Goal: Task Accomplishment & Management: Manage account settings

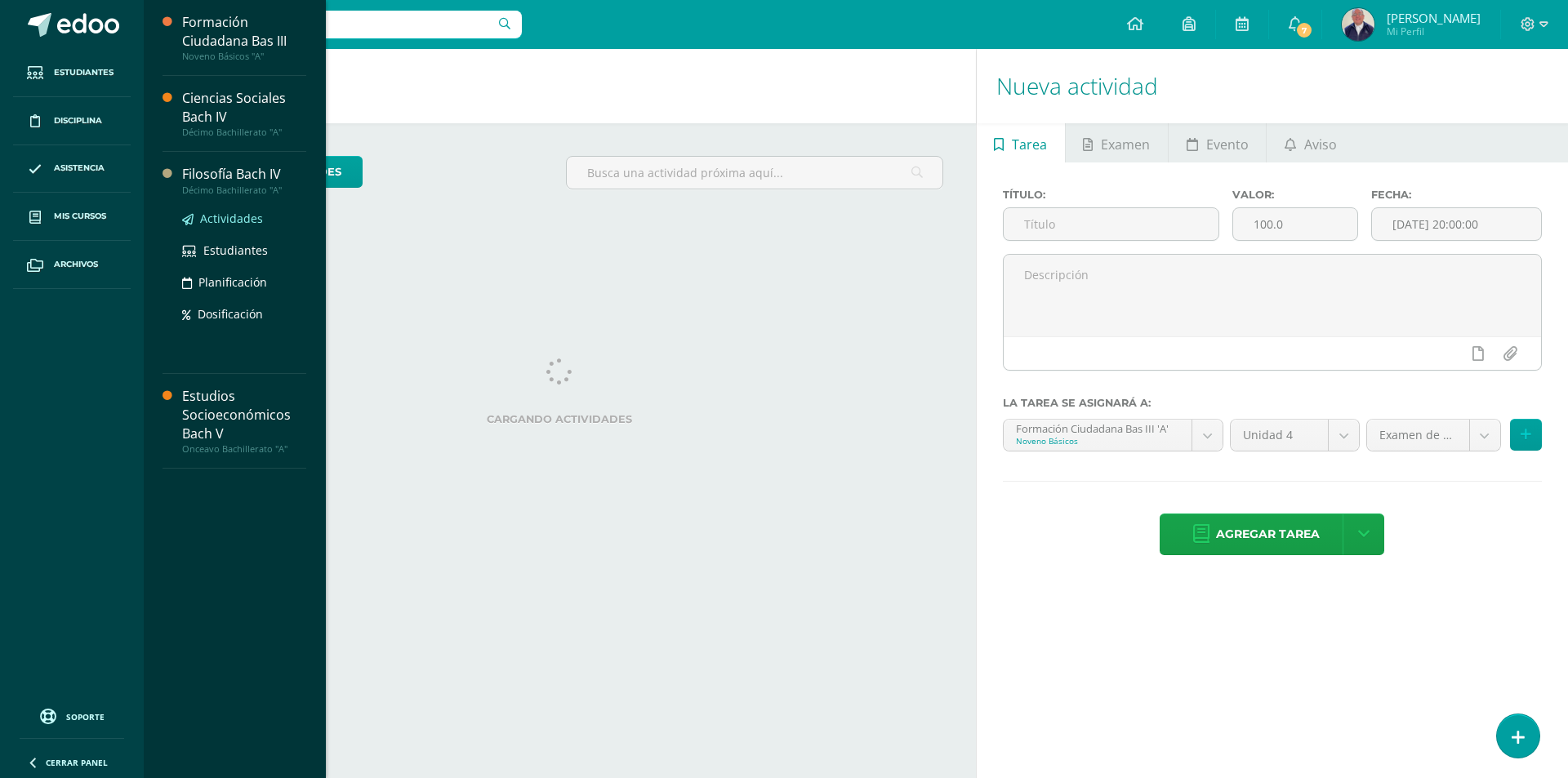
click at [217, 223] on span "Actividades" at bounding box center [231, 218] width 63 height 15
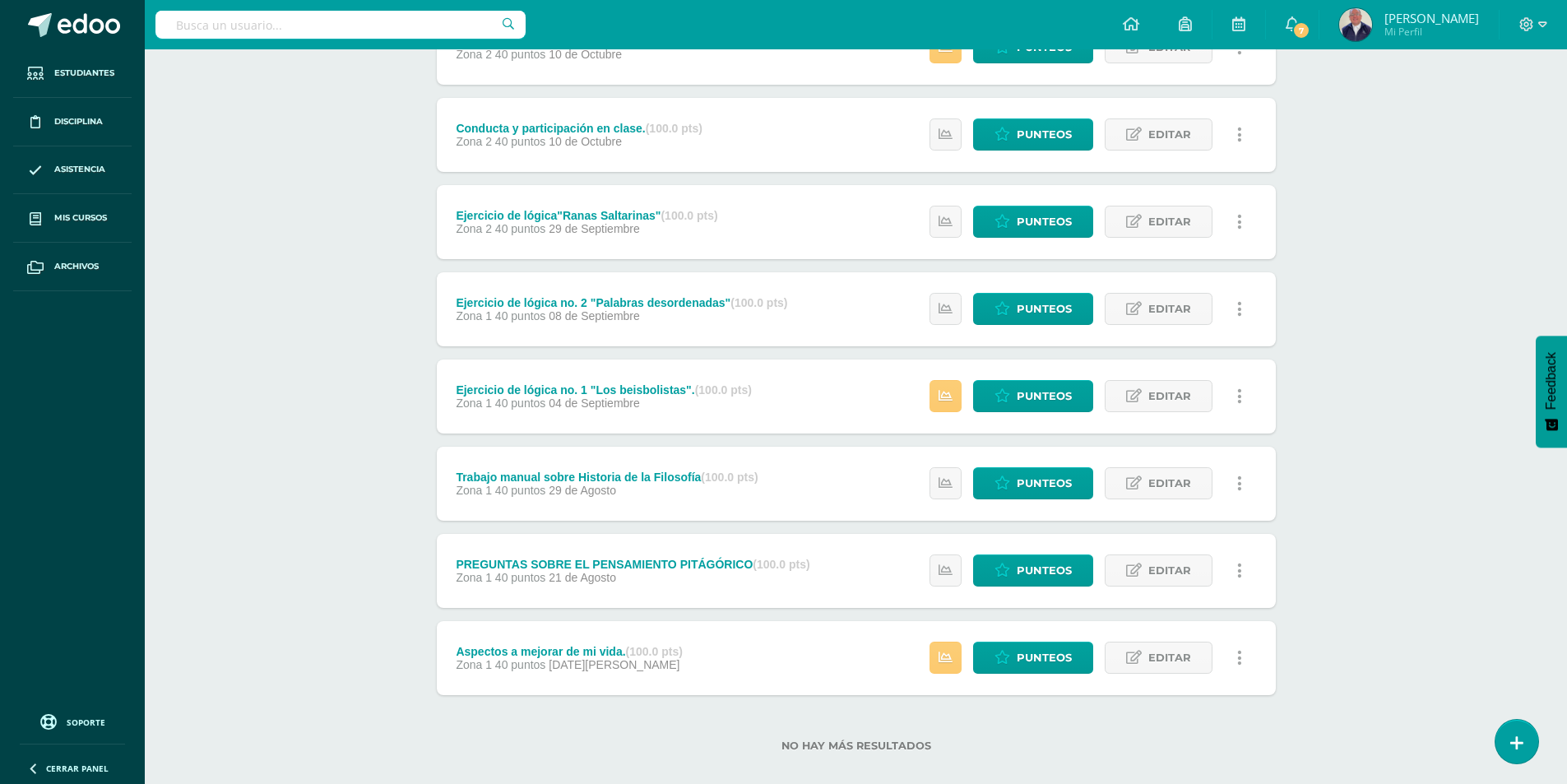
scroll to position [371, 0]
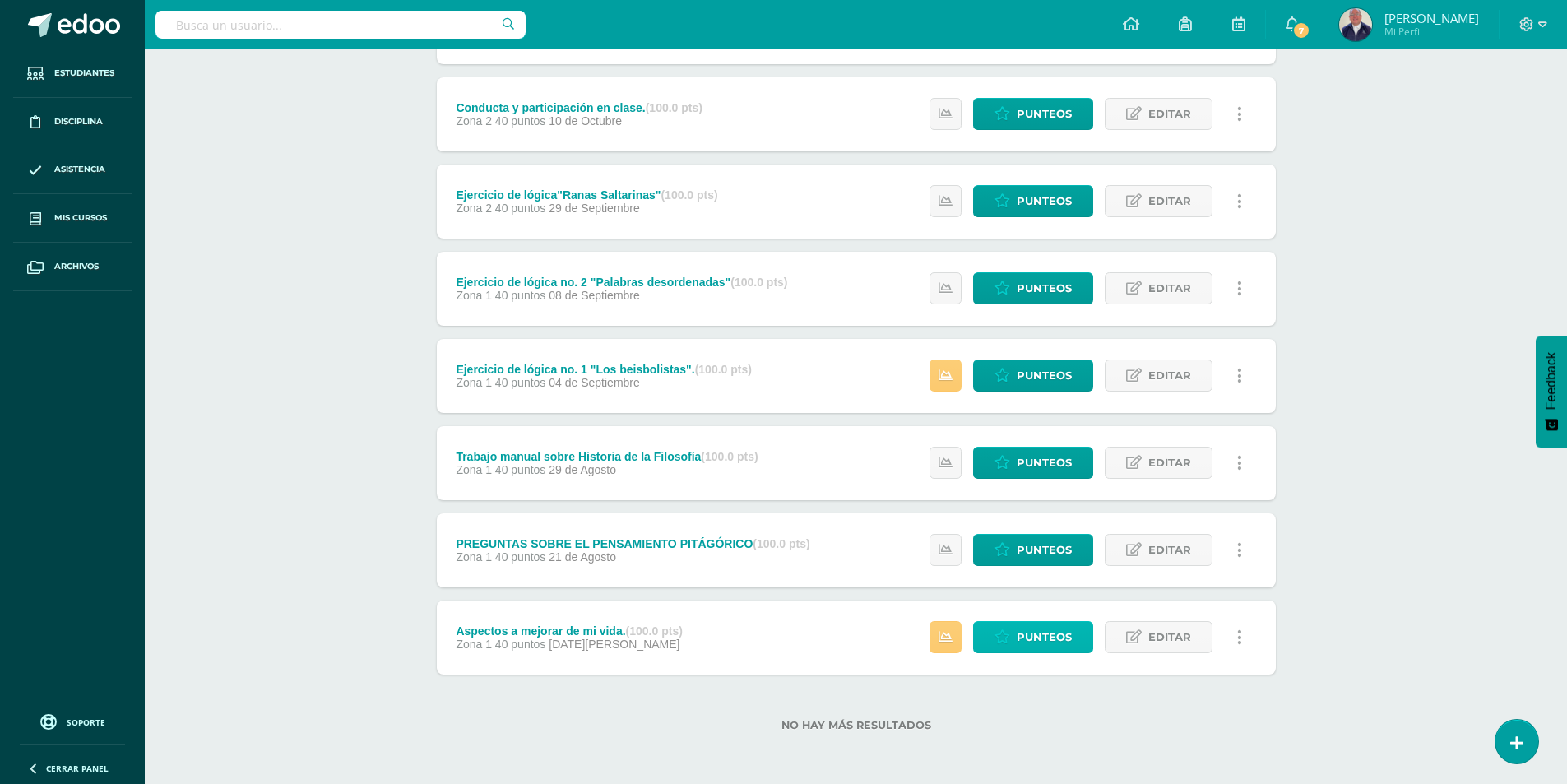
click at [1009, 636] on icon at bounding box center [1003, 637] width 16 height 14
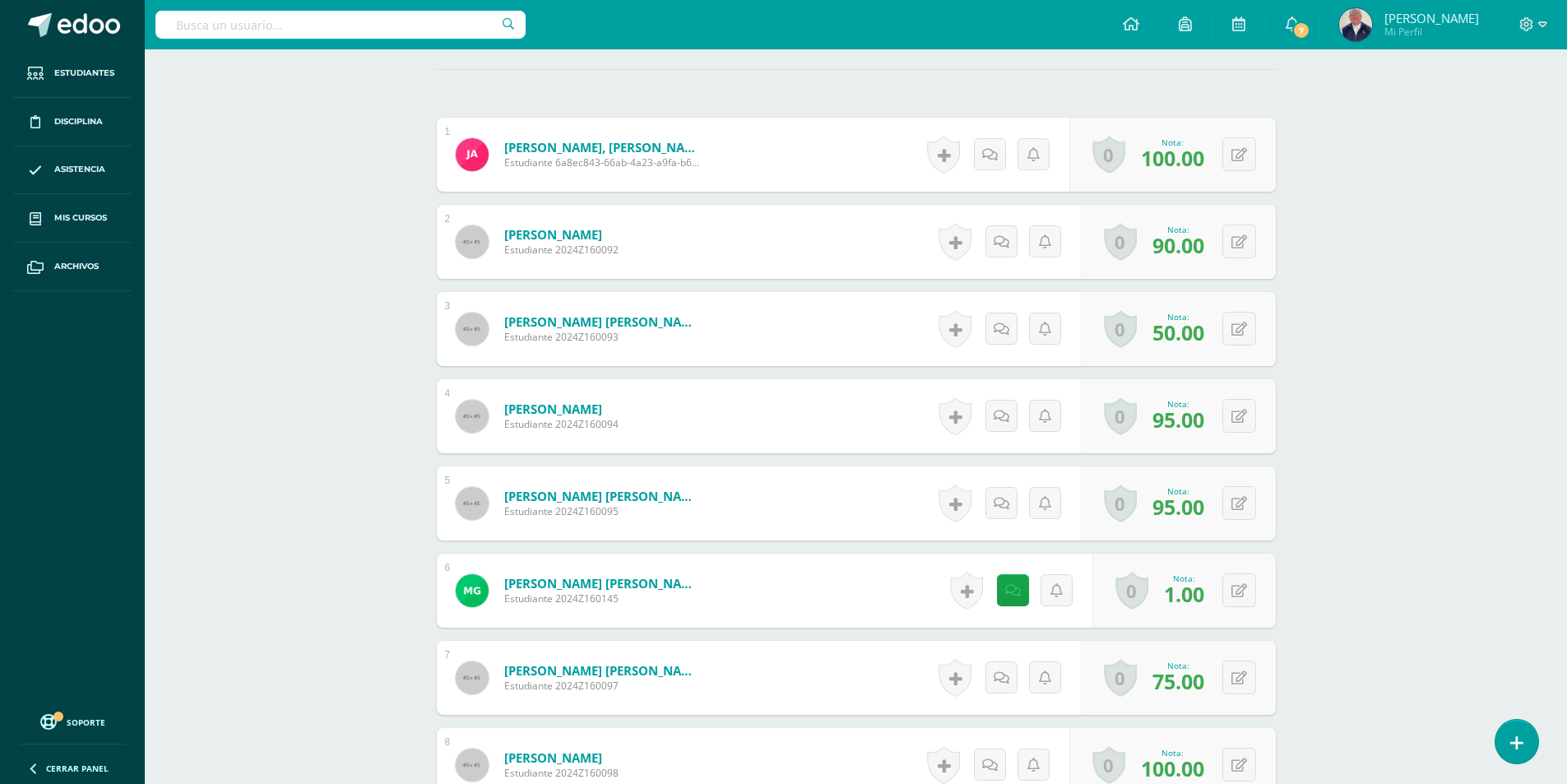
scroll to position [545, 0]
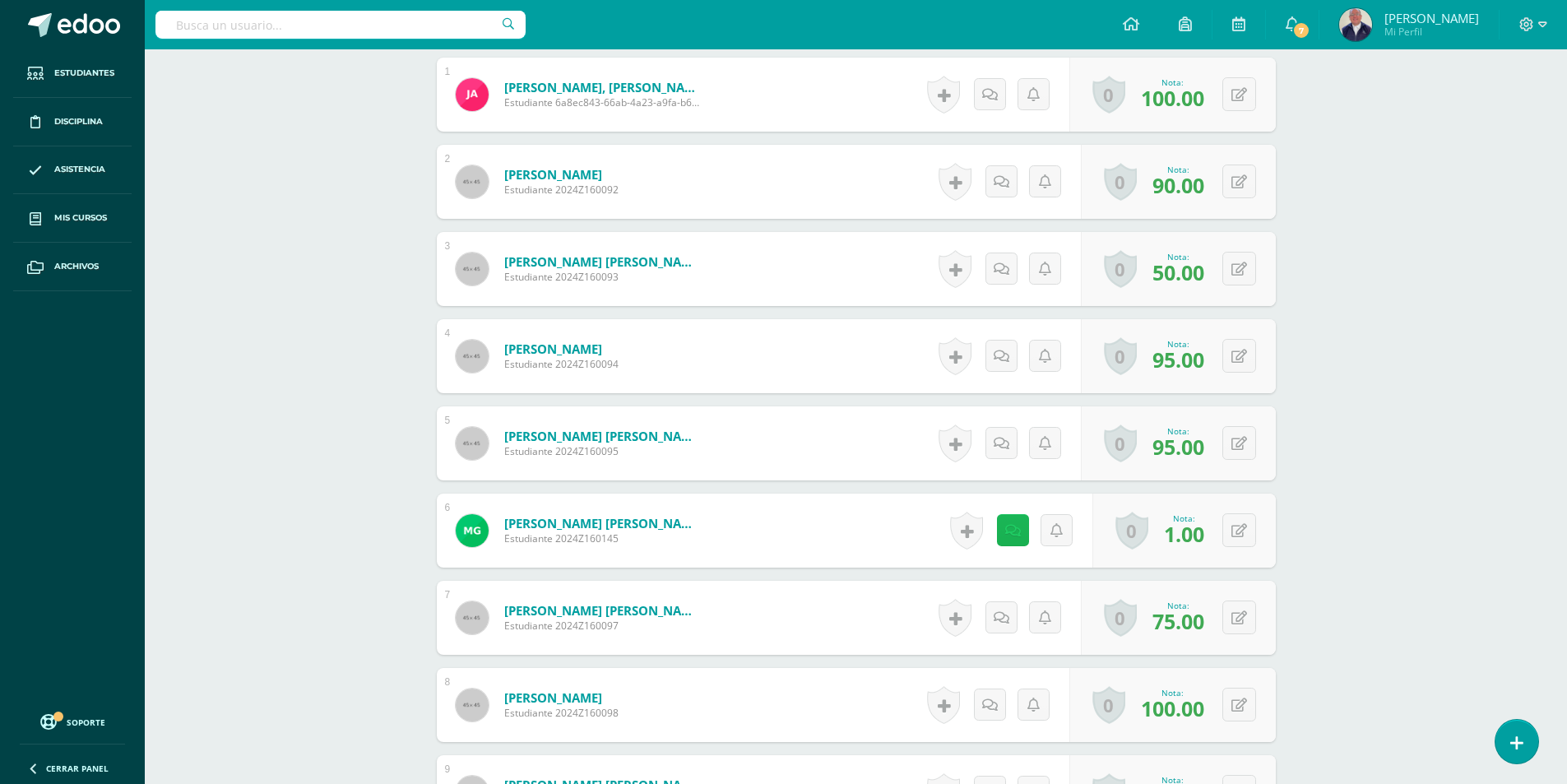
click at [1007, 535] on link at bounding box center [1013, 529] width 32 height 32
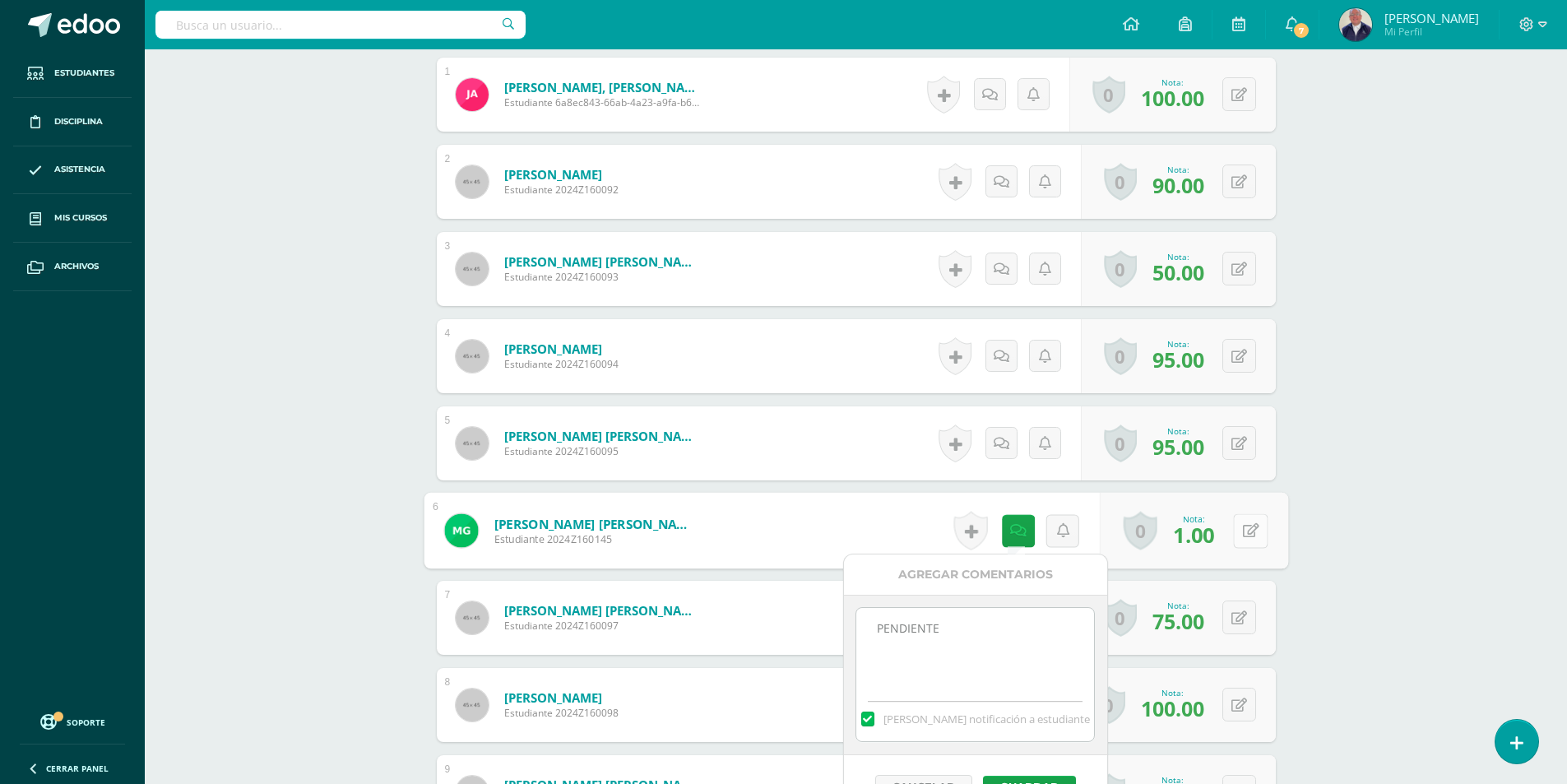
click at [1259, 535] on button at bounding box center [1251, 530] width 35 height 35
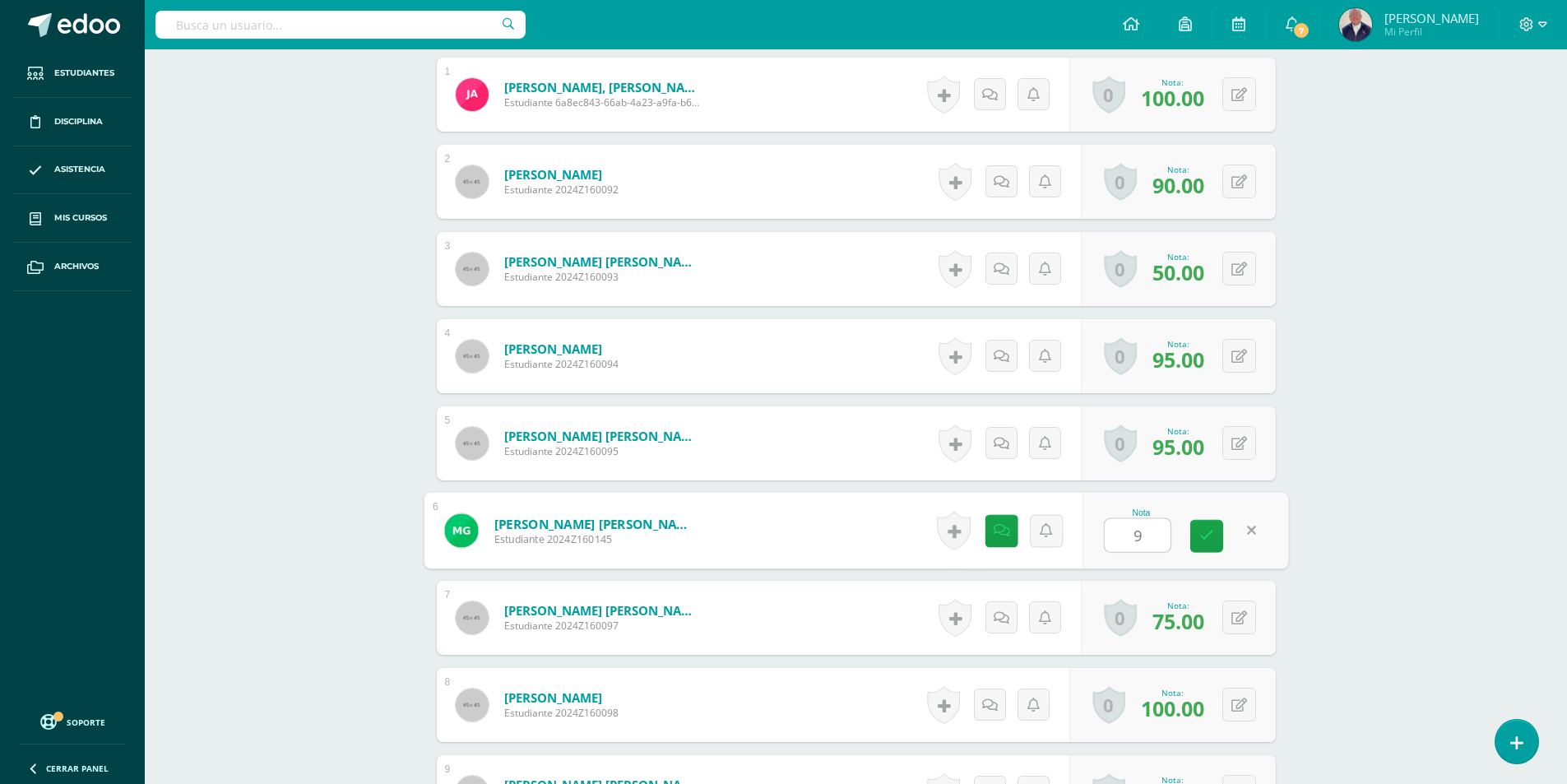
type input "90"
click at [1207, 538] on icon at bounding box center [1206, 535] width 15 height 14
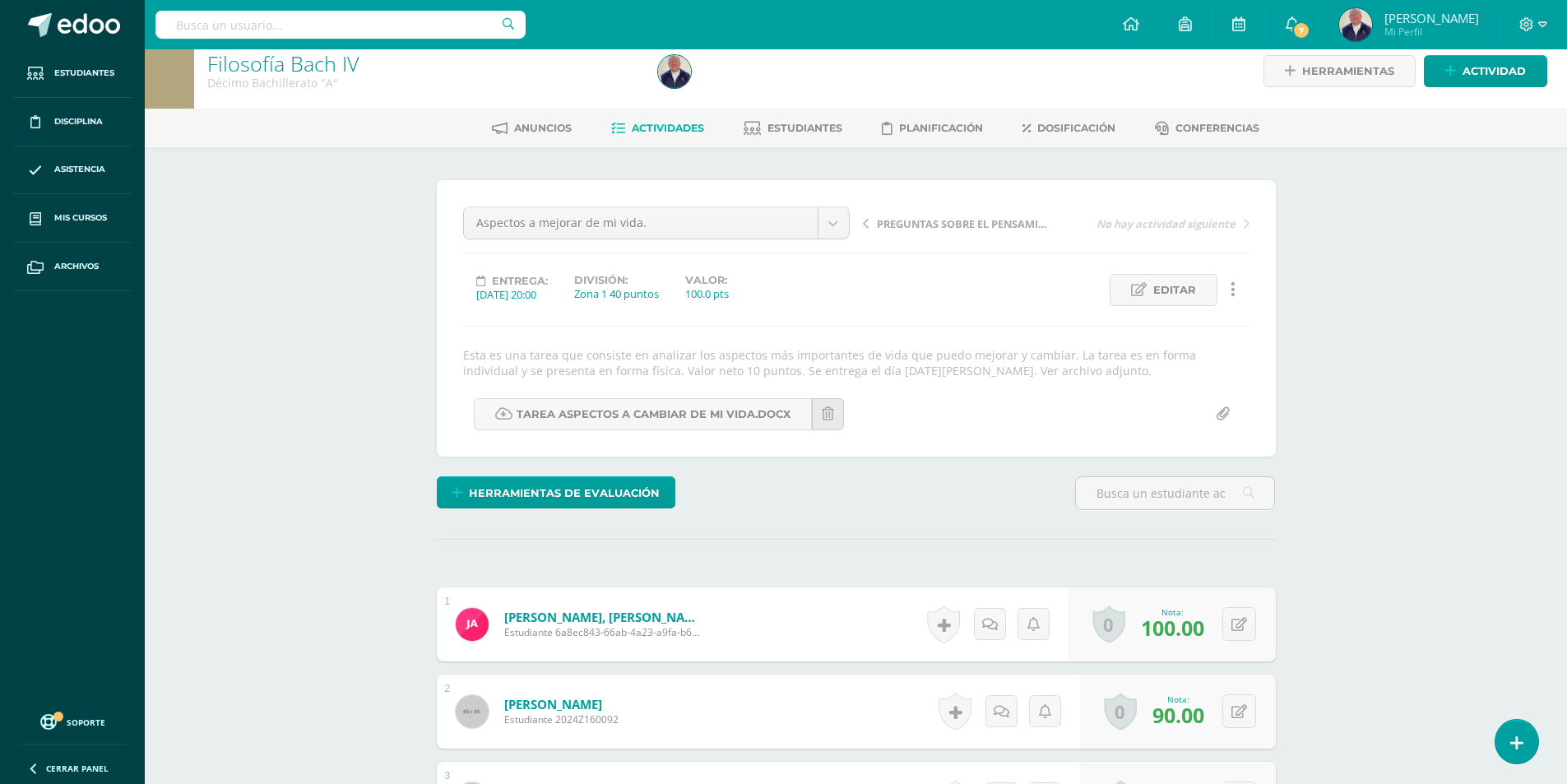
scroll to position [0, 0]
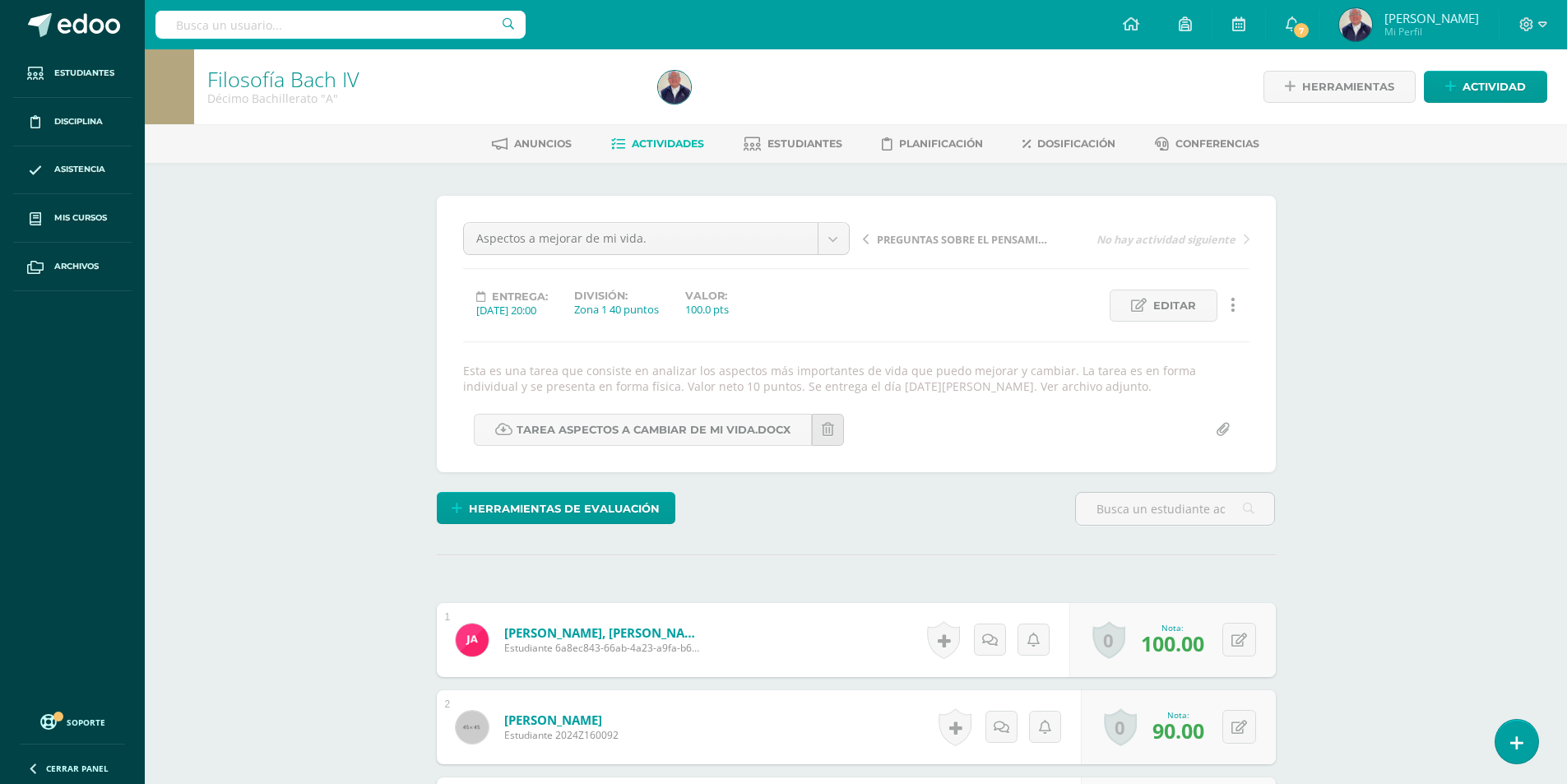
click at [669, 146] on span "Actividades" at bounding box center [668, 144] width 73 height 12
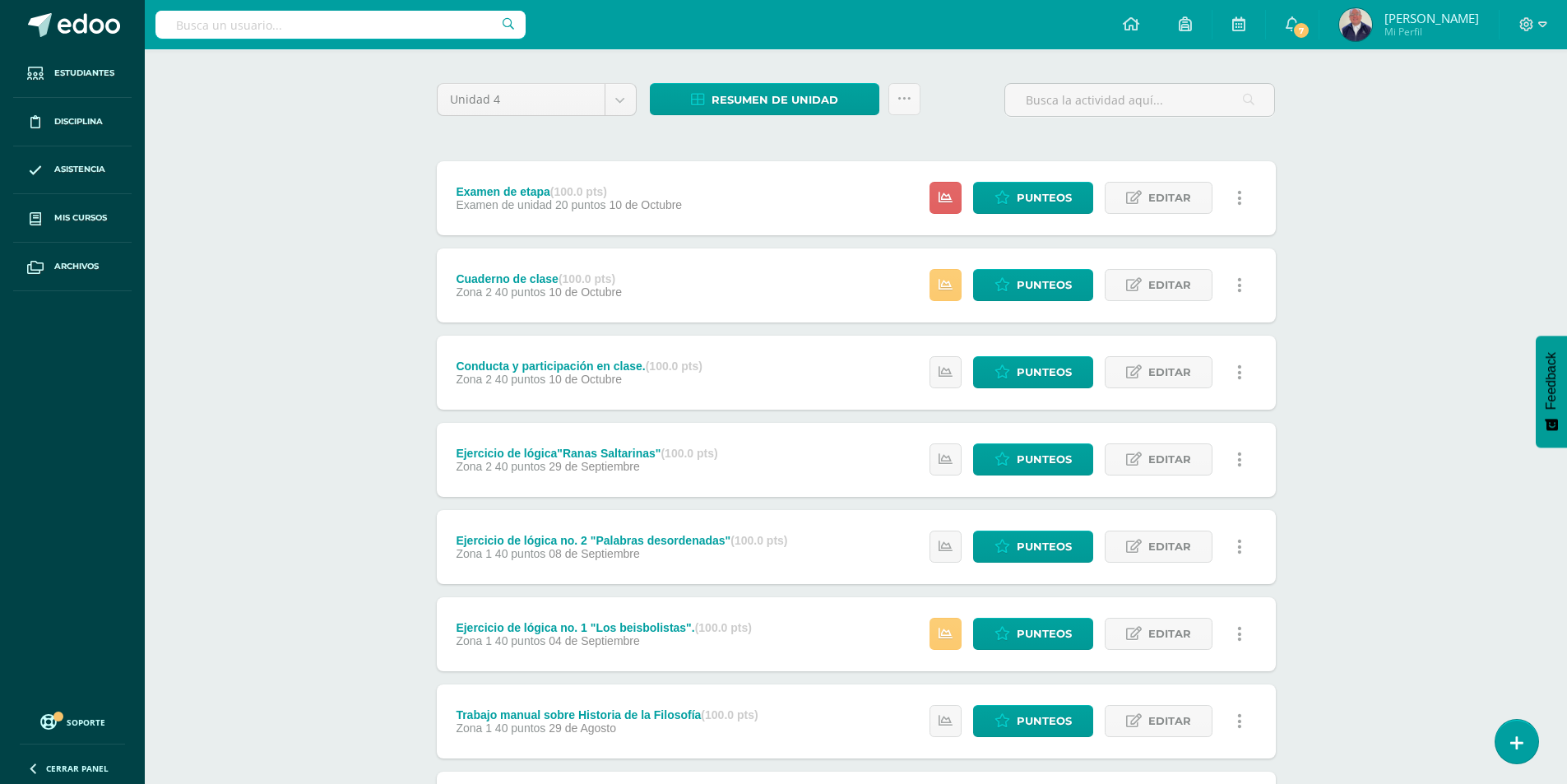
scroll to position [42, 0]
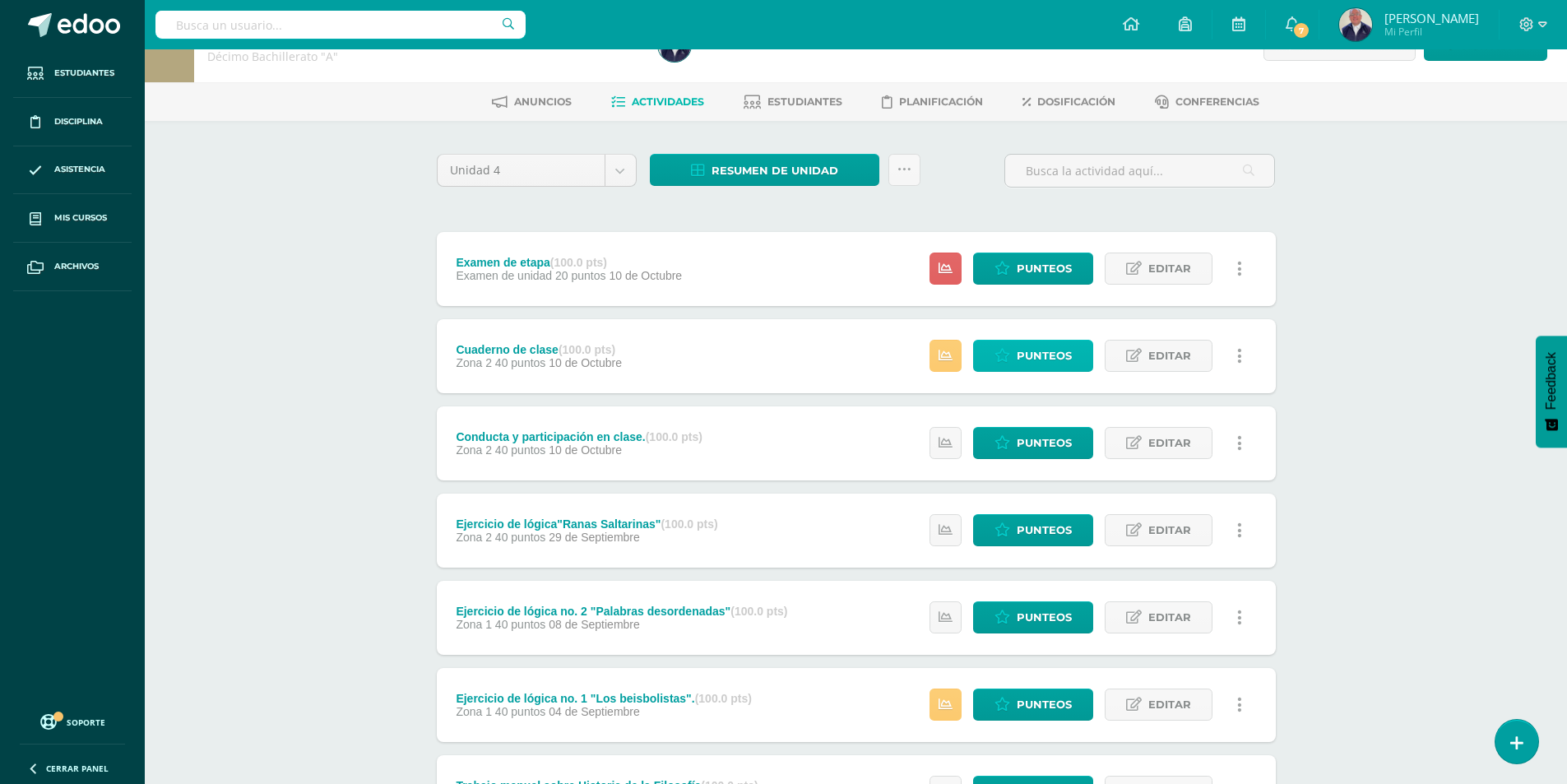
click at [1026, 361] on span "Punteos" at bounding box center [1044, 355] width 55 height 30
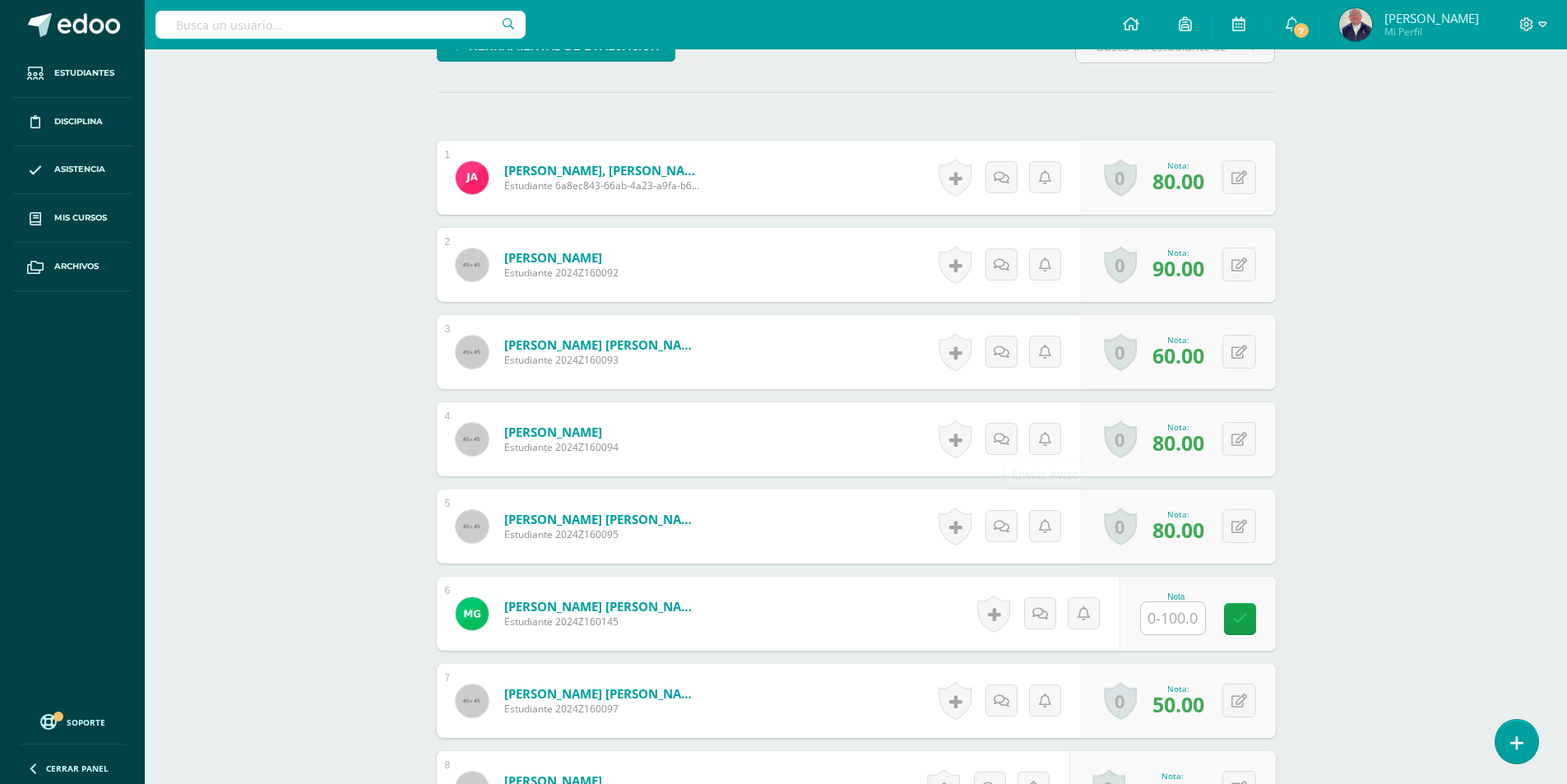
scroll to position [447, 0]
click at [1161, 615] on input "text" at bounding box center [1174, 617] width 64 height 32
type input "75"
click at [1247, 615] on icon at bounding box center [1251, 618] width 15 height 14
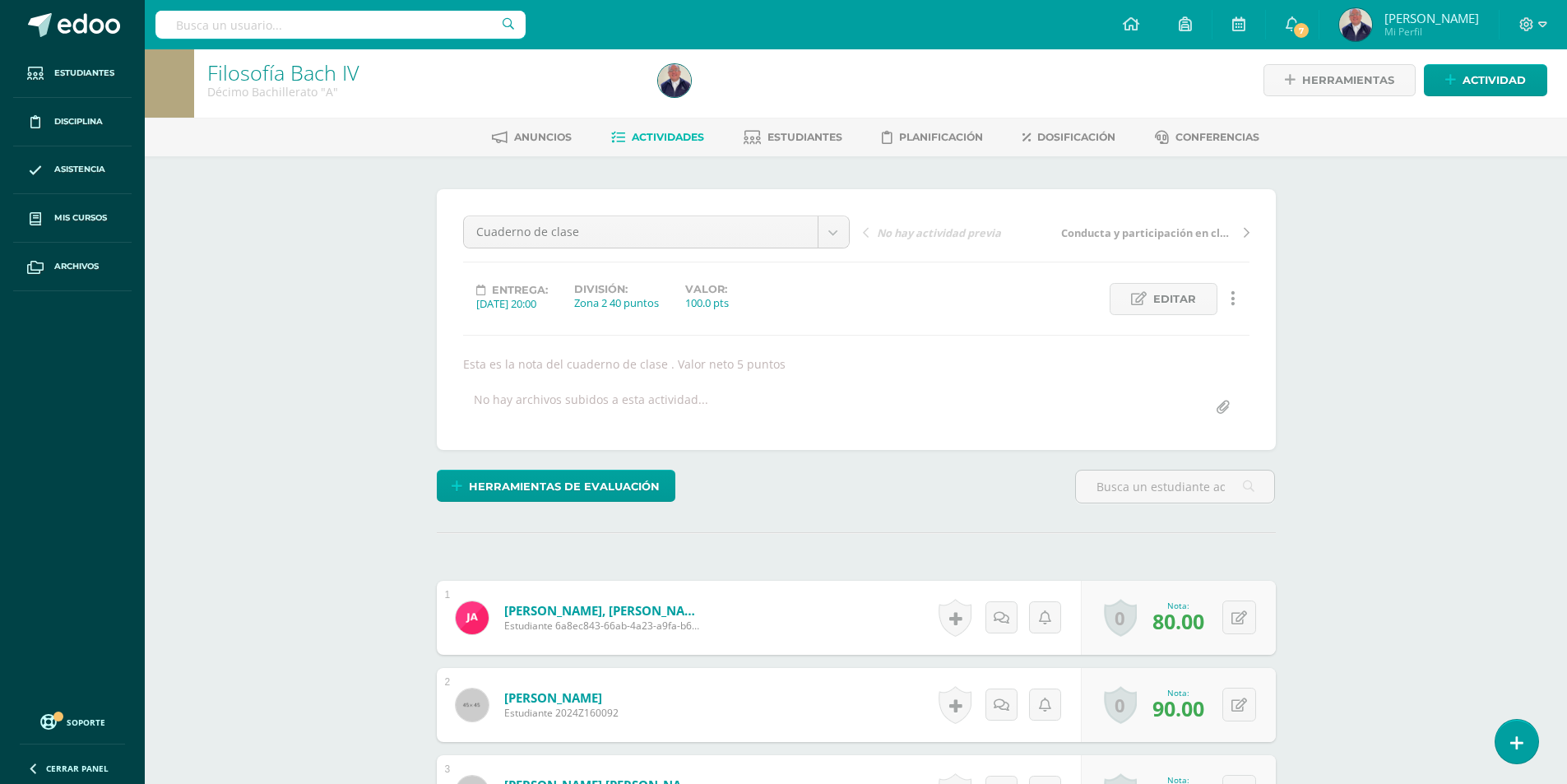
scroll to position [0, 0]
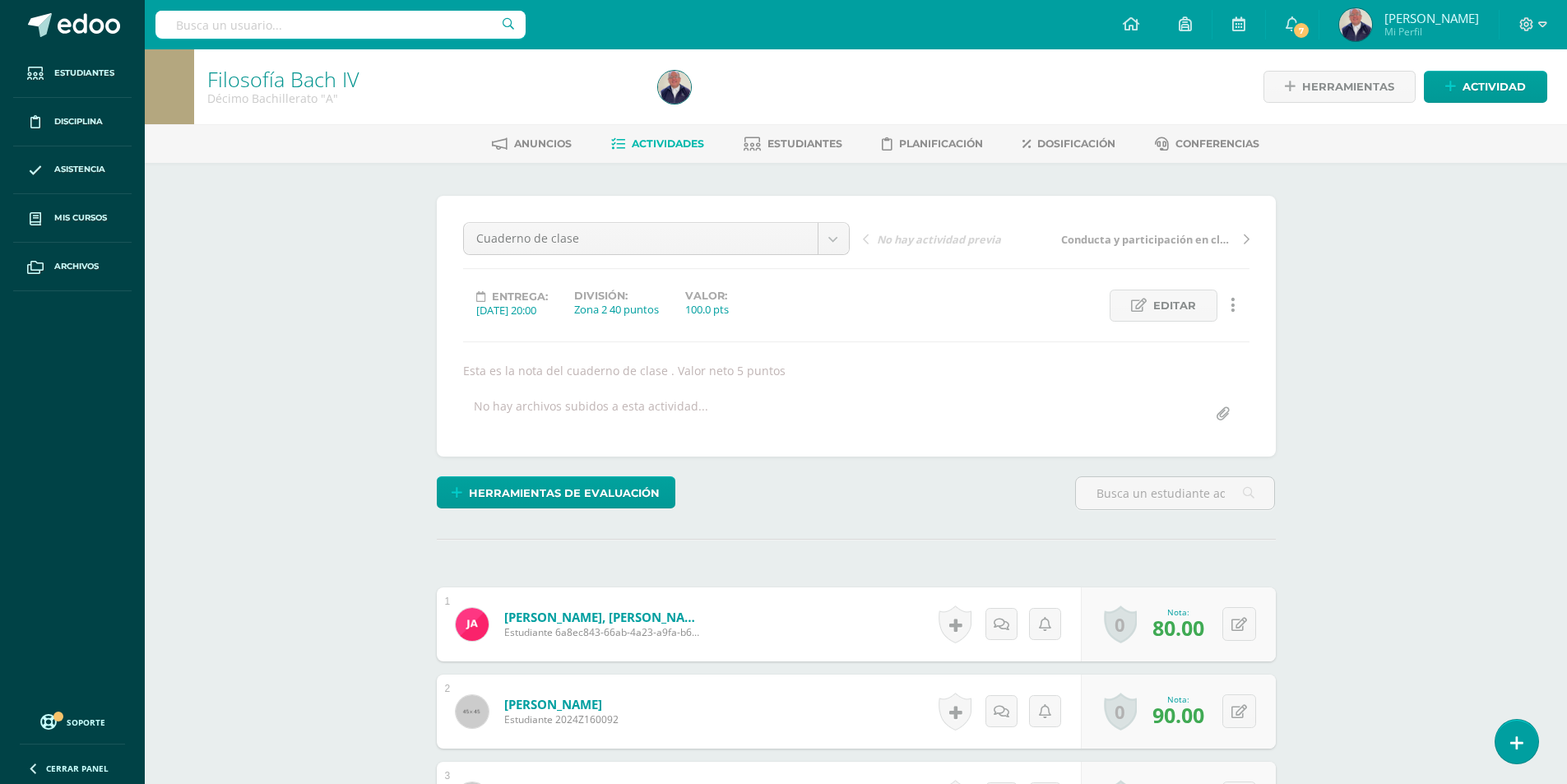
click at [660, 144] on span "Actividades" at bounding box center [668, 144] width 73 height 12
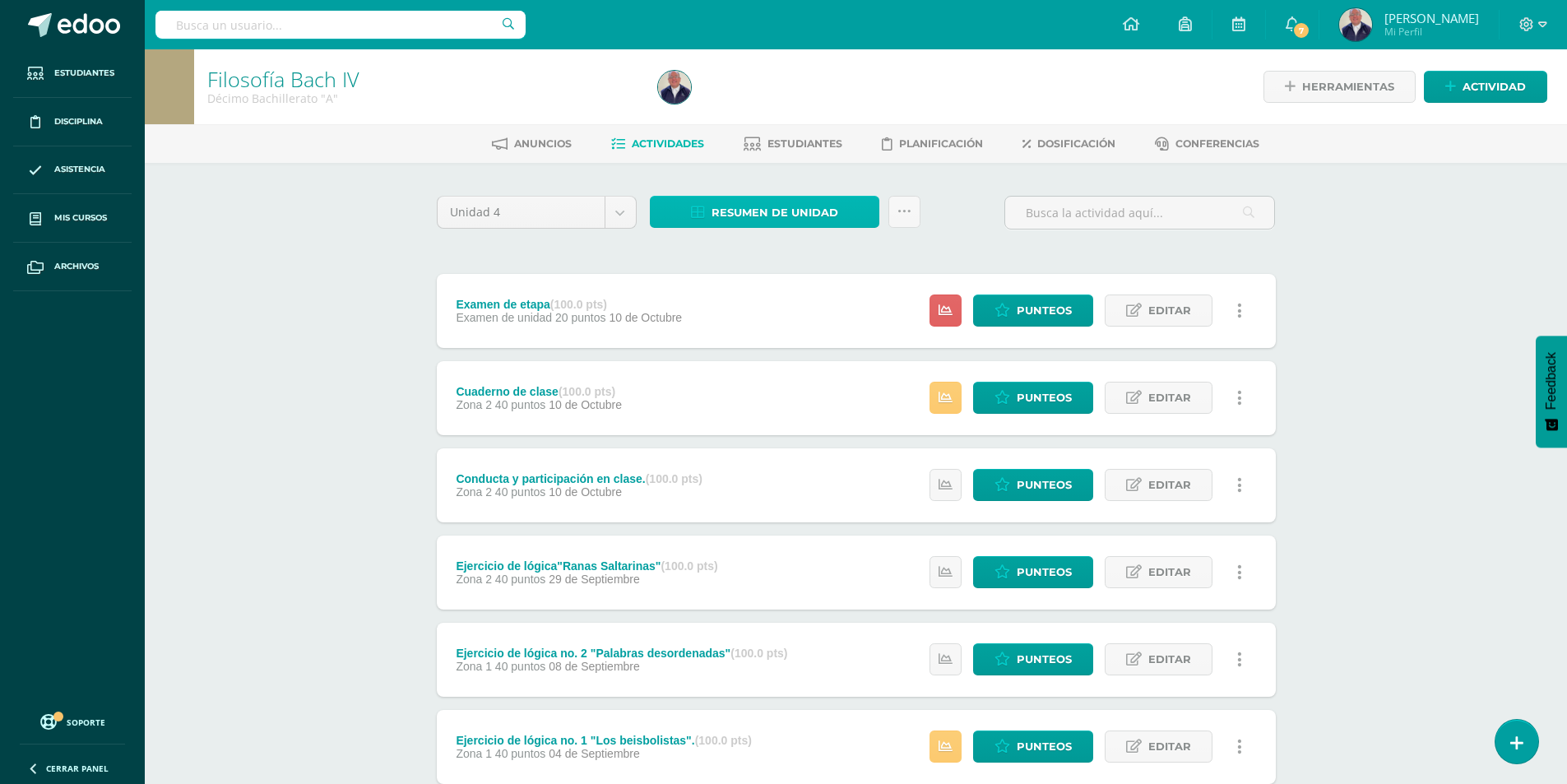
click at [739, 205] on span "Resumen de unidad" at bounding box center [775, 212] width 127 height 30
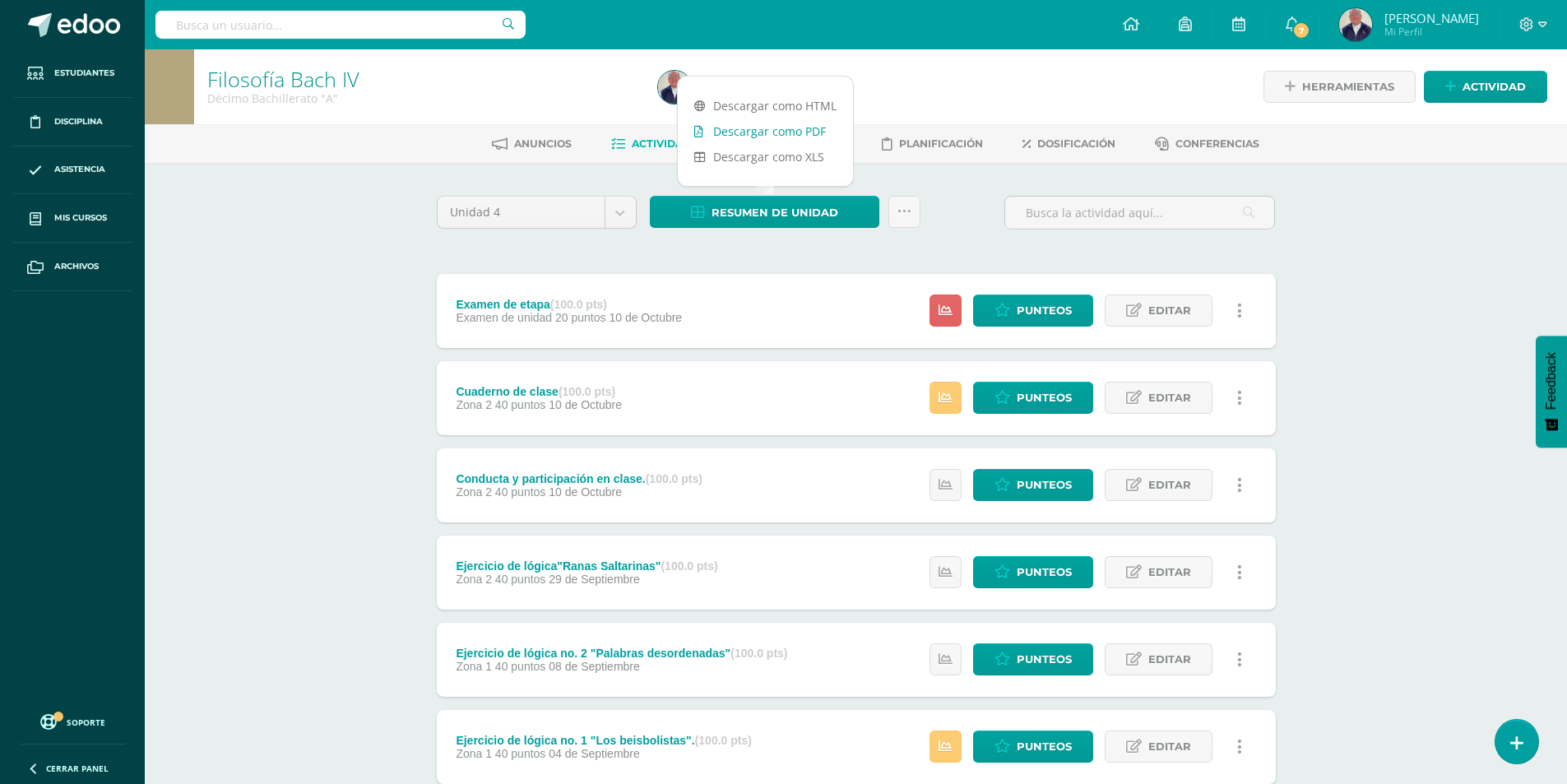
click at [730, 130] on link "Descargar como PDF" at bounding box center [765, 131] width 175 height 25
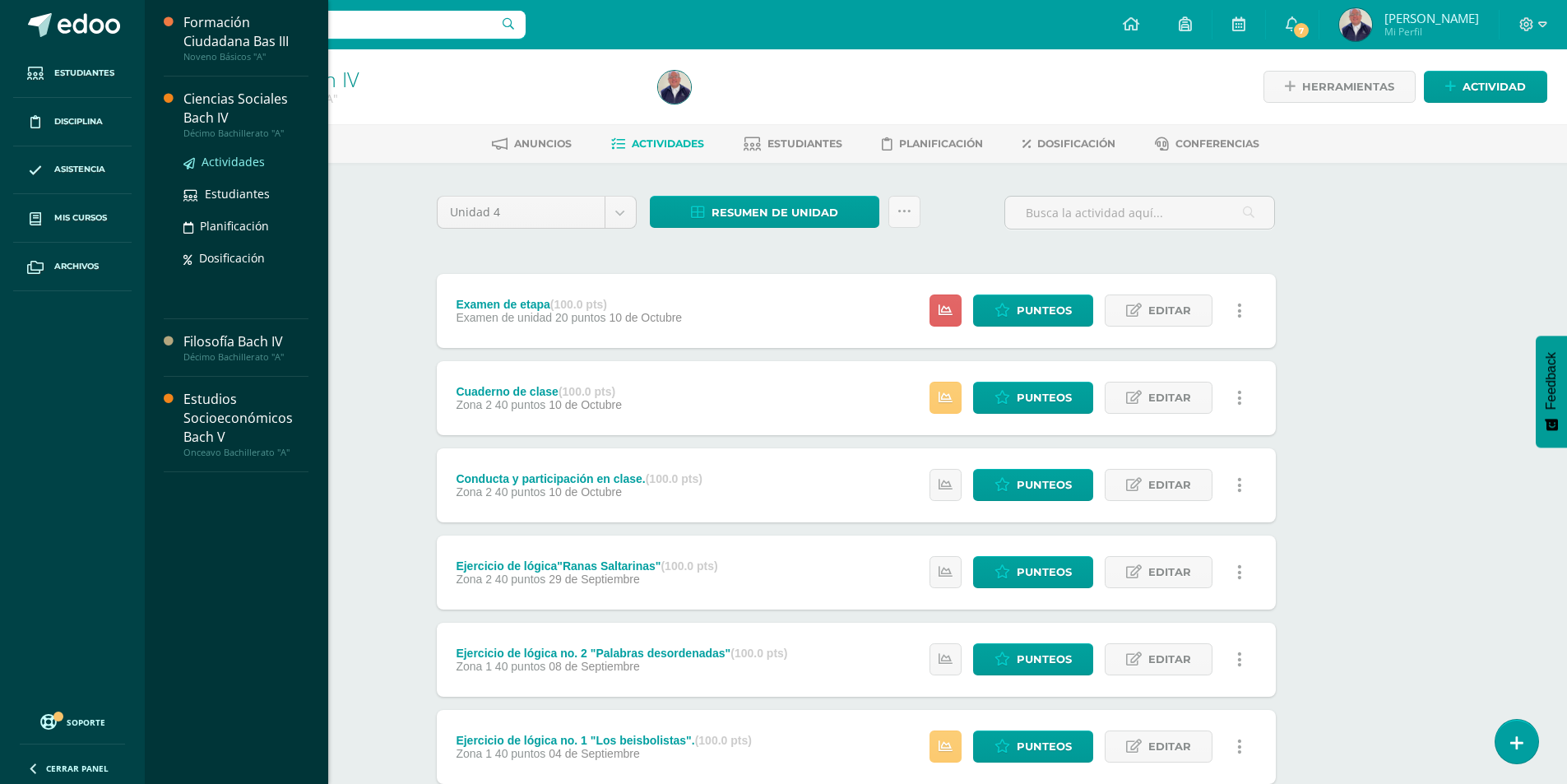
click at [217, 168] on span "Actividades" at bounding box center [233, 162] width 63 height 16
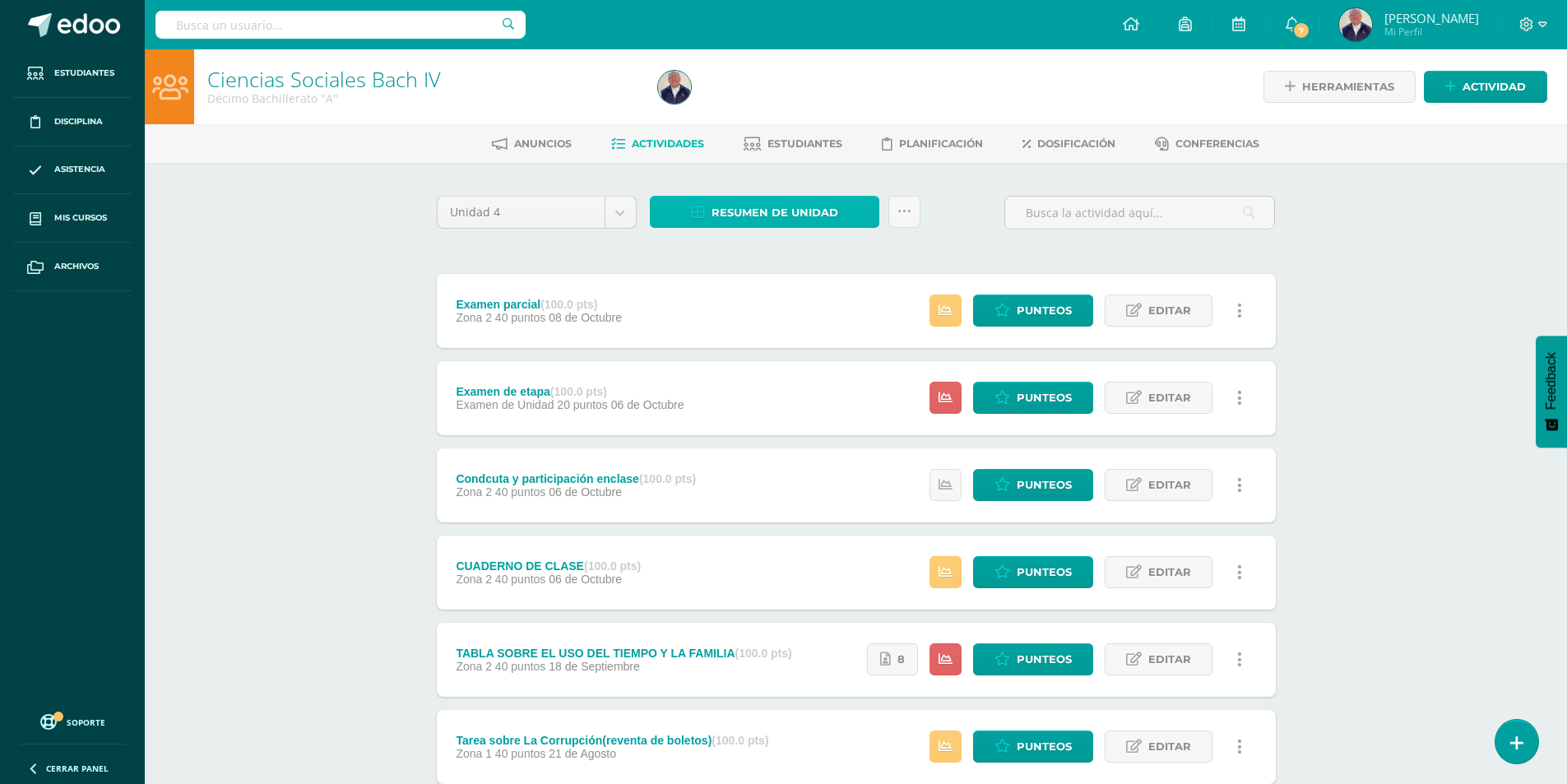
click at [785, 209] on span "Resumen de unidad" at bounding box center [775, 212] width 127 height 30
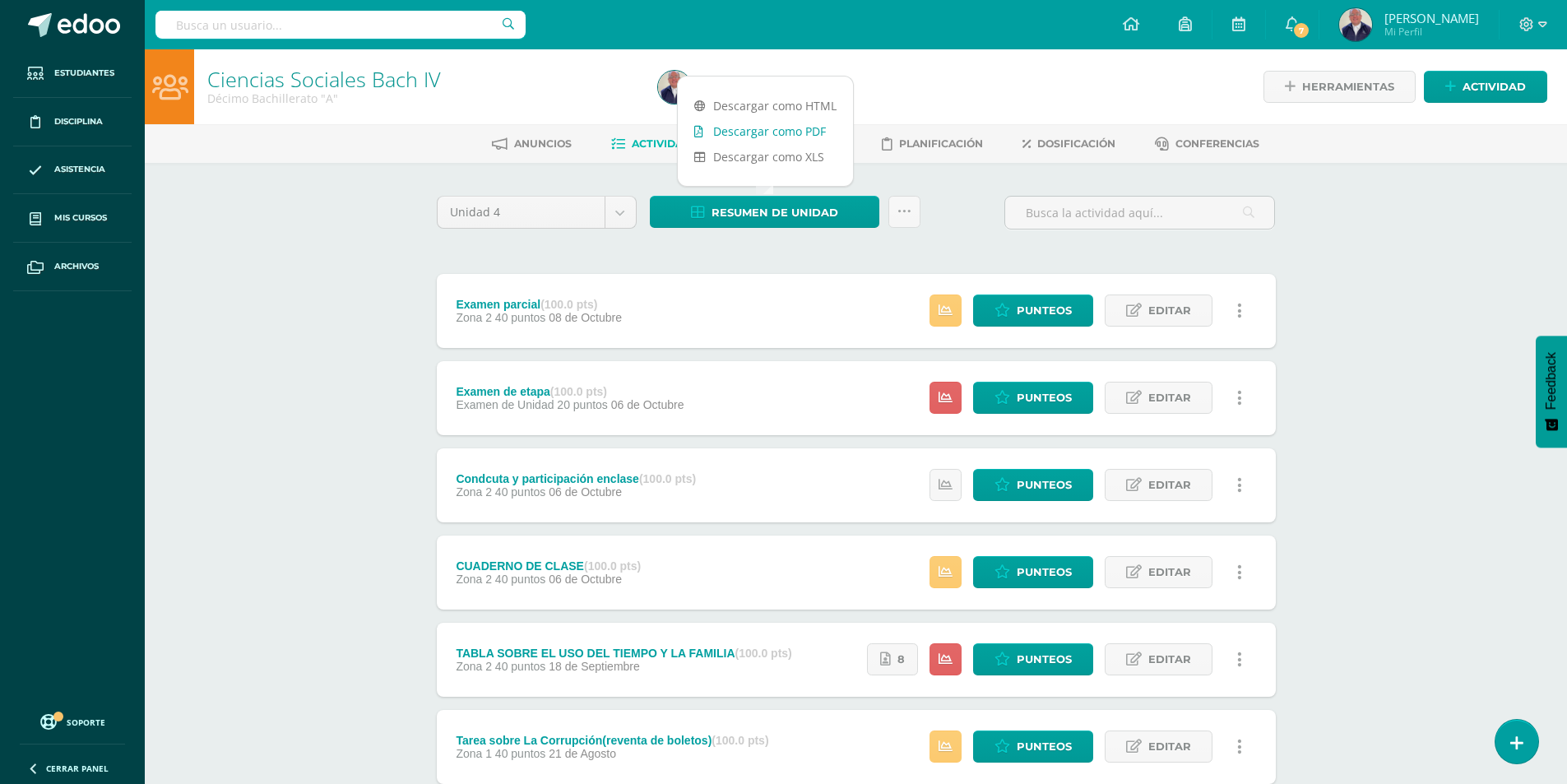
click at [751, 132] on link "Descargar como PDF" at bounding box center [765, 131] width 175 height 25
